Goal: Task Accomplishment & Management: Manage account settings

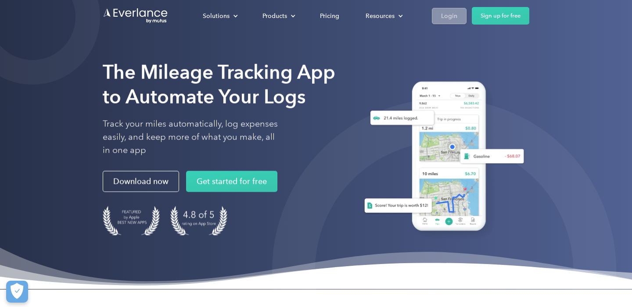
click at [446, 15] on div "Login" at bounding box center [449, 16] width 16 height 11
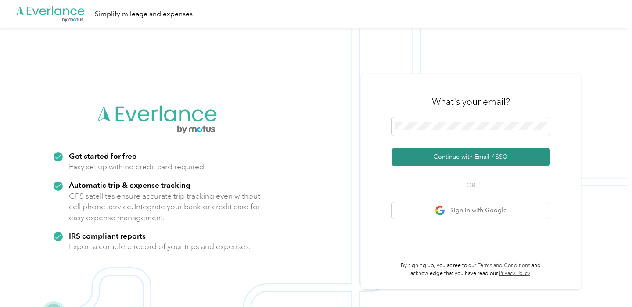
click at [464, 164] on button "Continue with Email / SSO" at bounding box center [471, 157] width 158 height 18
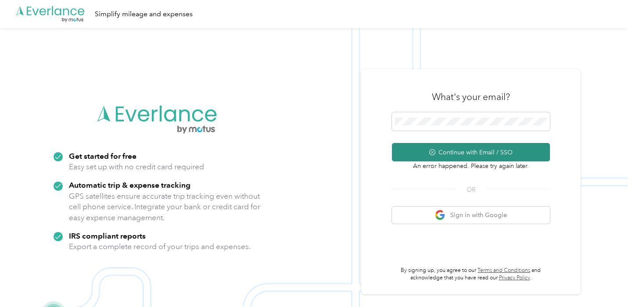
click at [495, 152] on button "Continue with Email / SSO" at bounding box center [471, 152] width 158 height 18
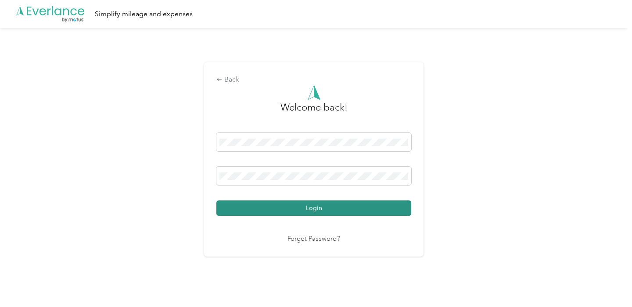
click at [310, 205] on button "Login" at bounding box center [313, 207] width 195 height 15
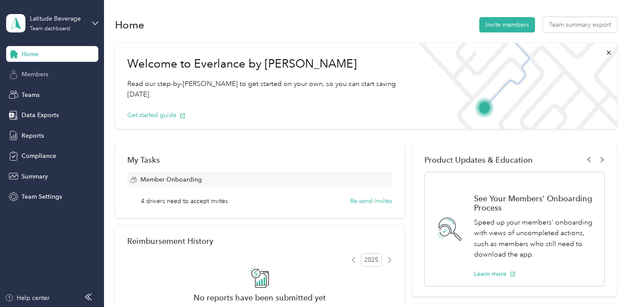
click at [43, 78] on span "Members" at bounding box center [34, 74] width 27 height 9
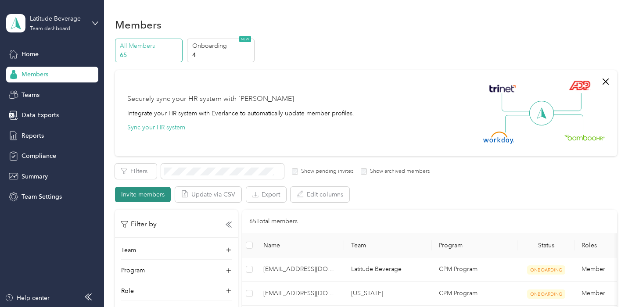
click at [150, 191] on button "Invite members" at bounding box center [143, 194] width 56 height 15
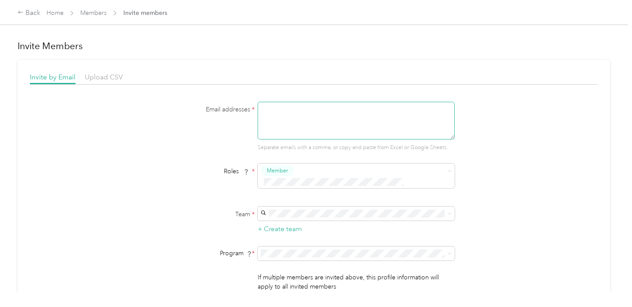
click at [320, 116] on textarea at bounding box center [355, 121] width 197 height 38
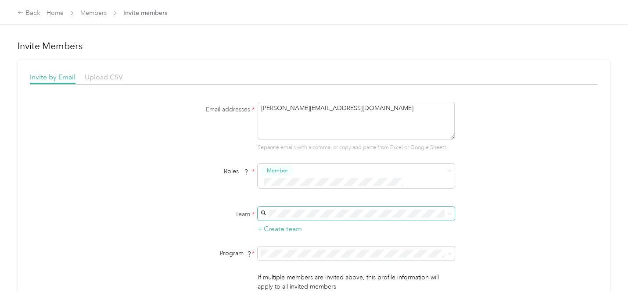
type textarea "doug@latitudebeverage.com"
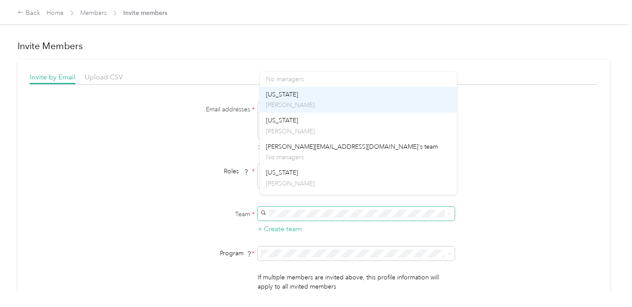
scroll to position [86, 0]
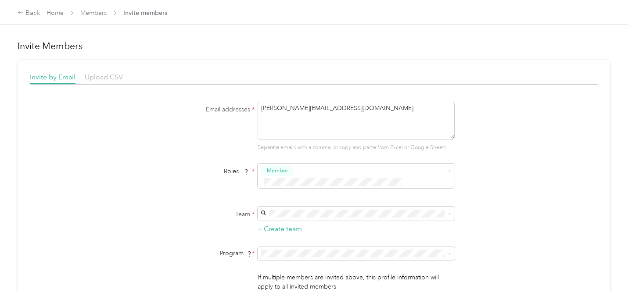
click at [304, 180] on div "New York/New Jersey Kristen Millar" at bounding box center [358, 182] width 185 height 20
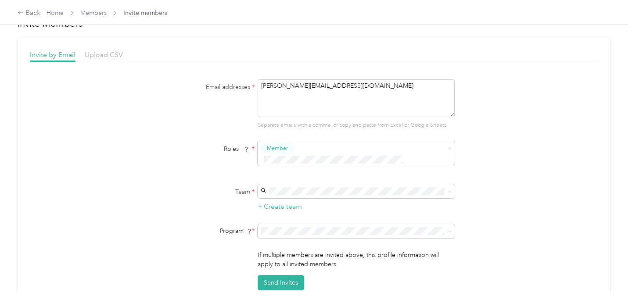
scroll to position [43, 0]
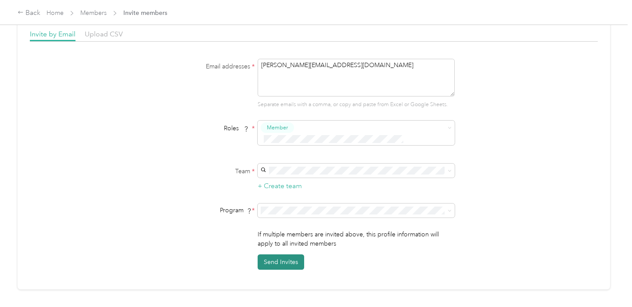
click at [281, 254] on button "Send Invites" at bounding box center [280, 261] width 46 height 15
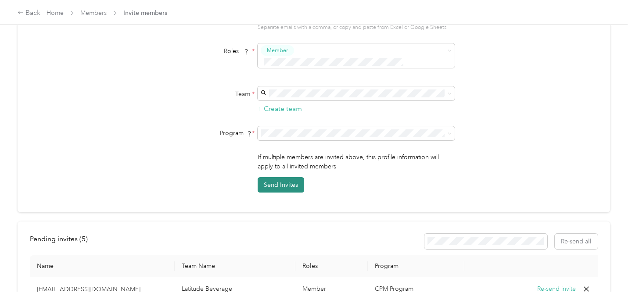
scroll to position [120, 0]
click at [284, 178] on button "Send Invites" at bounding box center [280, 185] width 46 height 15
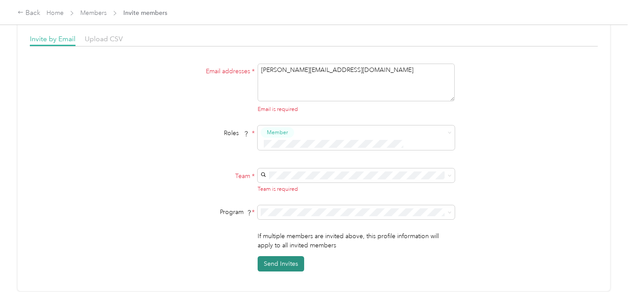
scroll to position [37, 0]
click at [291, 77] on textarea "doug@latitudebeverage.com" at bounding box center [355, 83] width 197 height 38
click at [89, 15] on link "Members" at bounding box center [93, 12] width 26 height 7
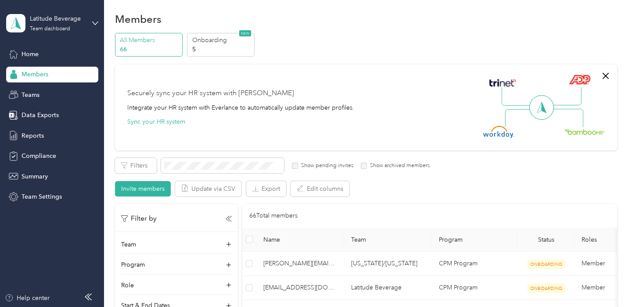
scroll to position [7, 0]
